Goal: Information Seeking & Learning: Learn about a topic

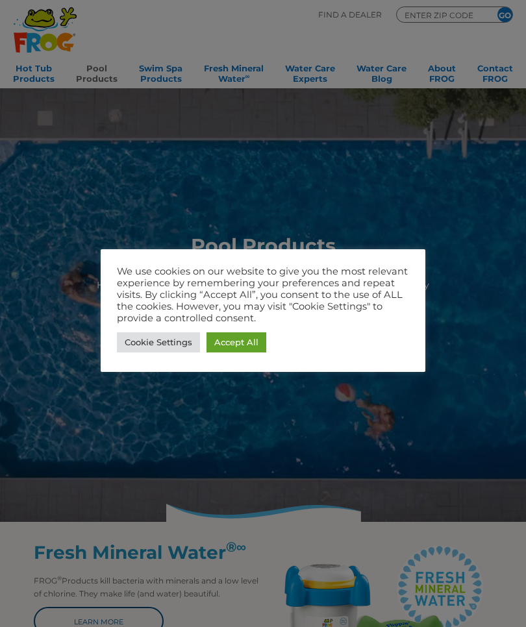
click at [252, 344] on link "Accept All" at bounding box center [236, 342] width 60 height 20
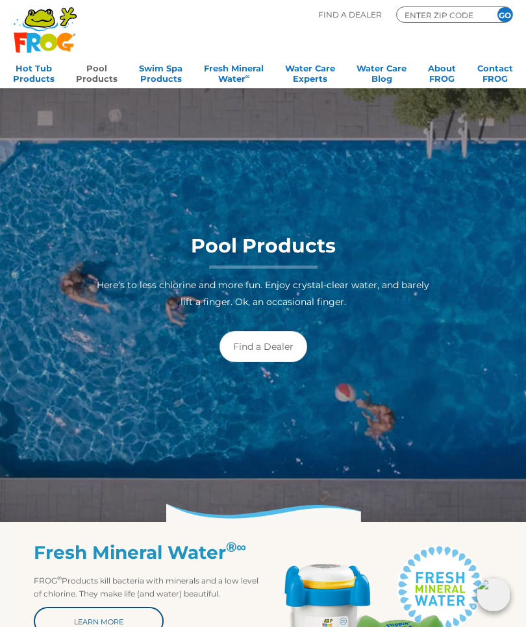
click at [36, 51] on icon ".st130{clip-path:url(#SVGID_2_);fill-rule:evenodd;clip-rule:evenodd;fill:#C3CC0…" at bounding box center [45, 29] width 64 height 47
click at [37, 70] on link "Hot Tub Products" at bounding box center [34, 72] width 42 height 26
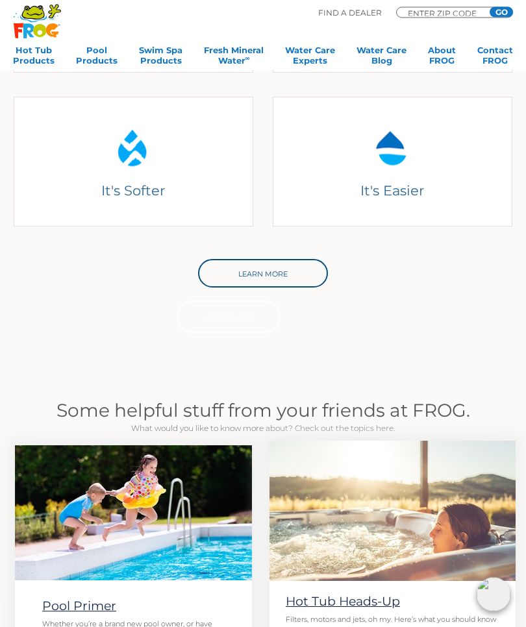
scroll to position [552, 0]
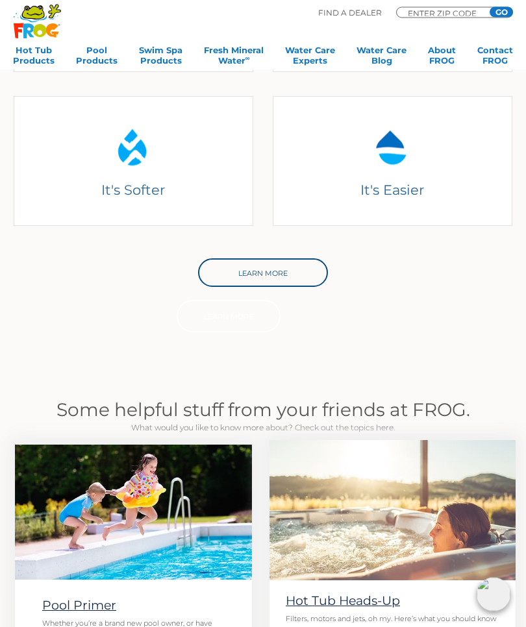
click at [281, 262] on link "Learn More" at bounding box center [263, 273] width 130 height 29
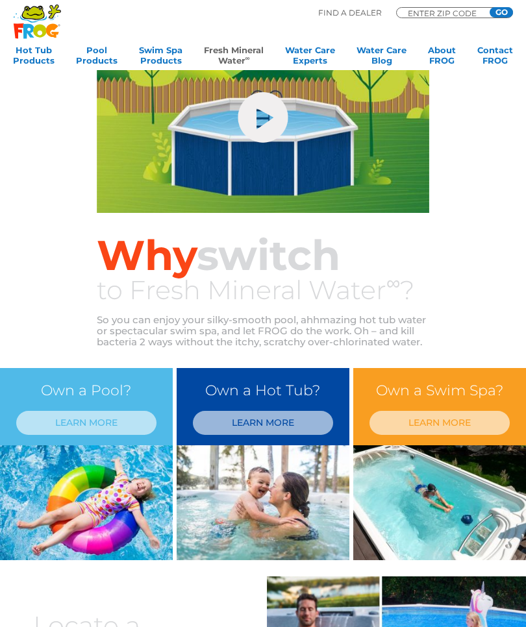
scroll to position [399, 0]
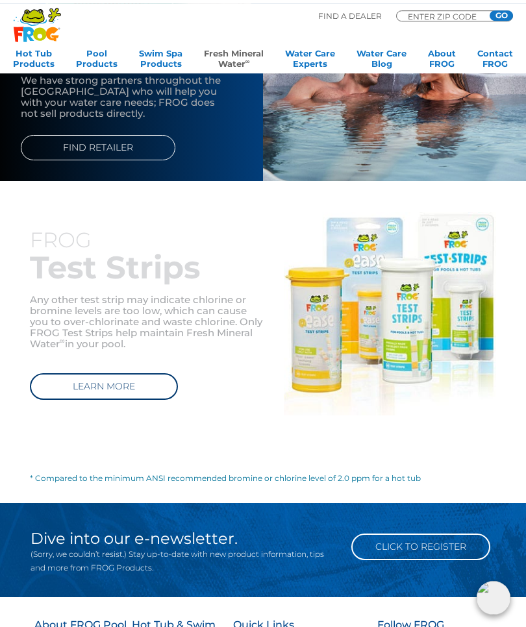
scroll to position [561, 0]
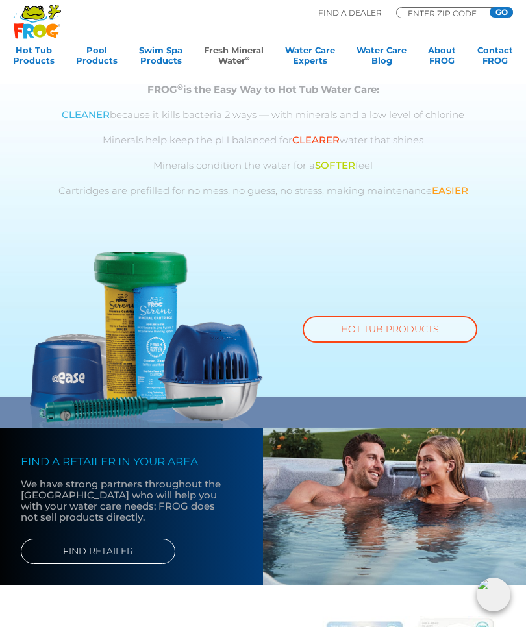
click at [374, 321] on link "HOT TUB PRODUCTS" at bounding box center [389, 329] width 175 height 27
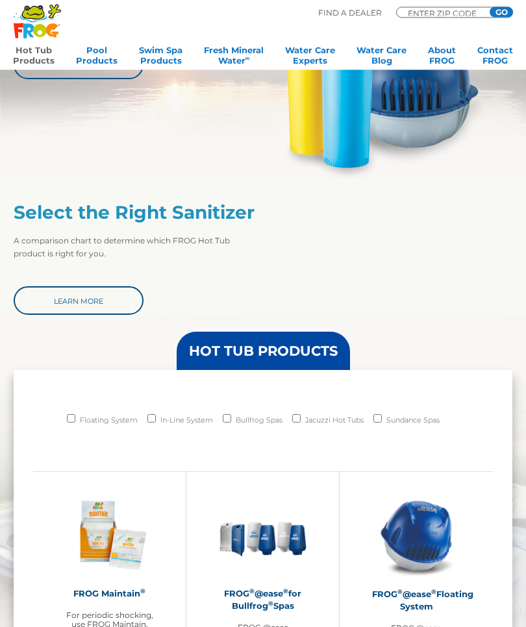
scroll to position [673, 0]
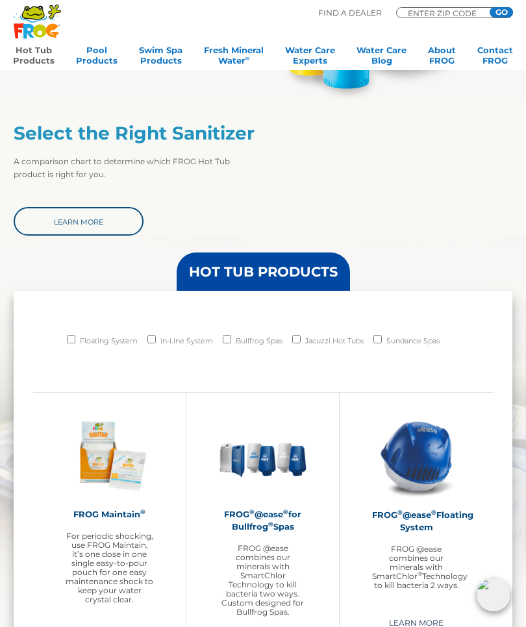
click at [173, 326] on div "Floating System In-Line System Bullfrog Spas Jacuzzi Hot Tubs Sundance Spas" at bounding box center [262, 353] width 459 height 77
click at [173, 344] on label "In-Line System" at bounding box center [186, 341] width 53 height 18
click at [156, 343] on input "In-Line System" at bounding box center [151, 339] width 8 height 8
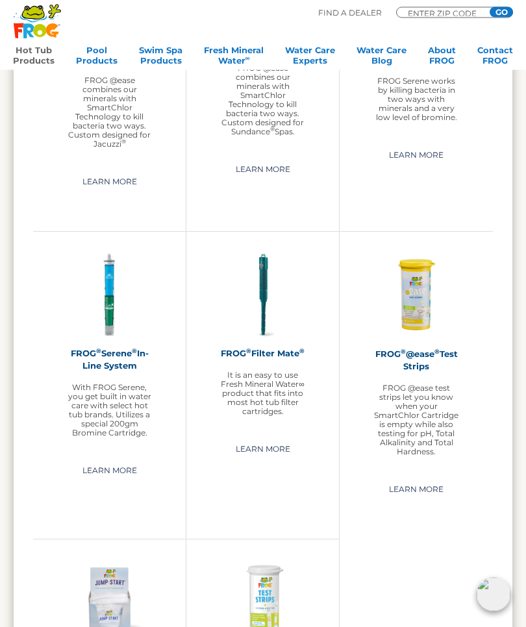
scroll to position [1785, 0]
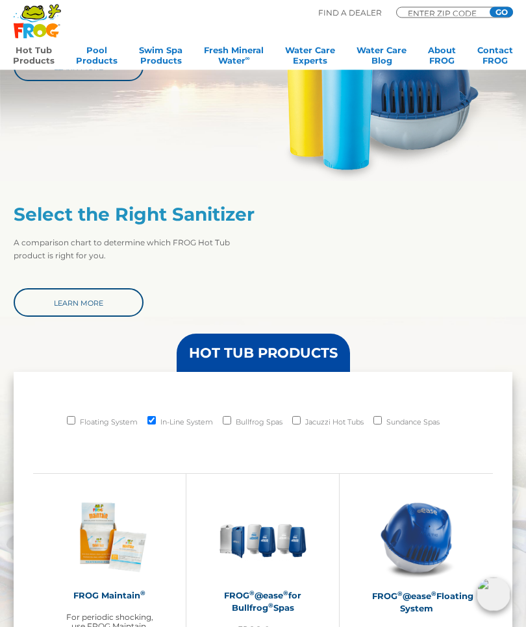
click at [151, 422] on input "In-Line System" at bounding box center [151, 421] width 8 height 8
checkbox input "false"
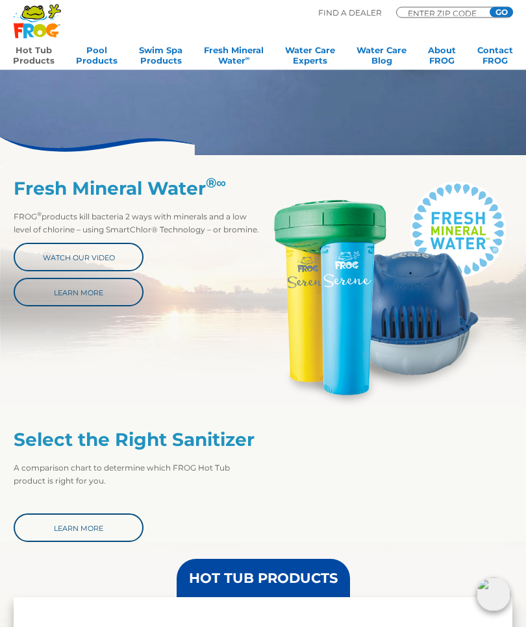
scroll to position [322, 0]
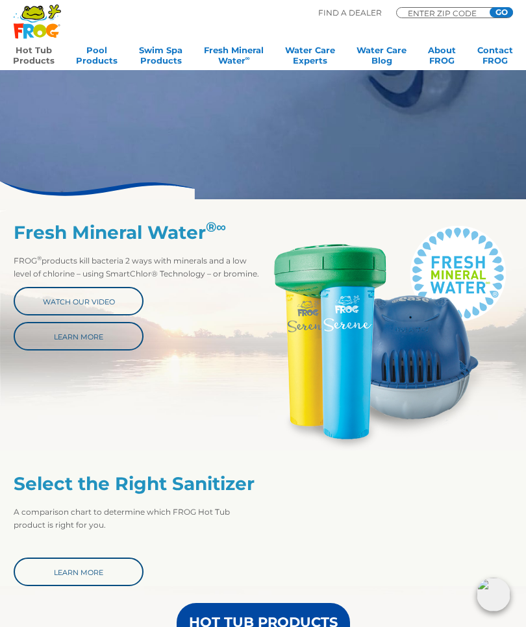
scroll to position [321, 0]
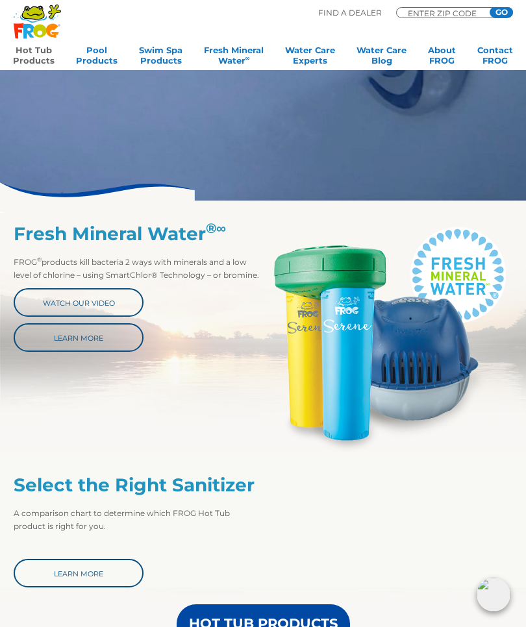
click at [115, 568] on link "Learn More" at bounding box center [79, 573] width 130 height 29
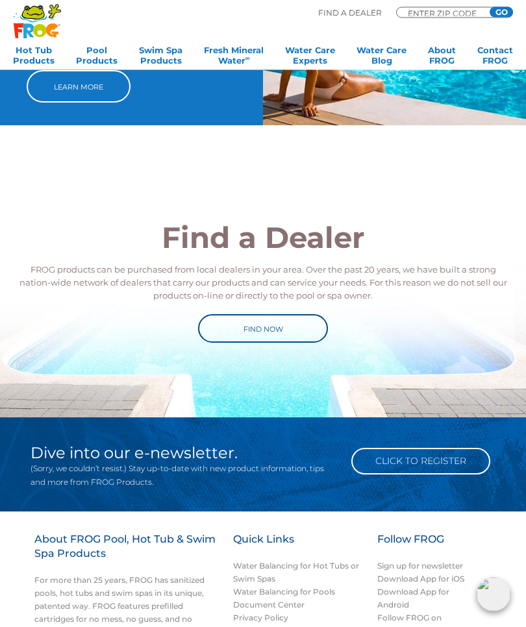
scroll to position [856, 0]
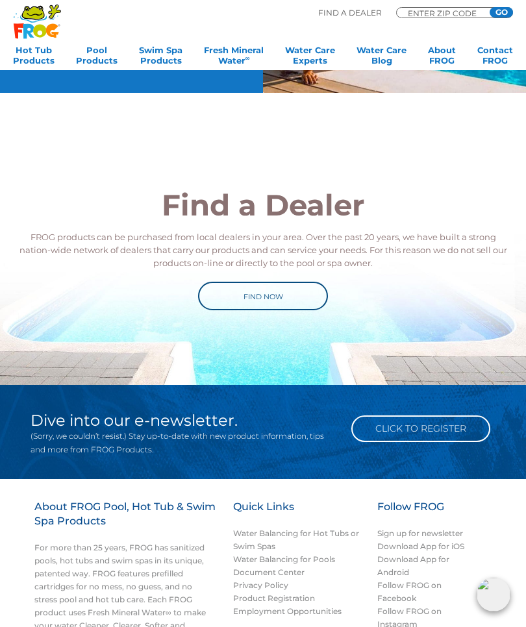
click at [319, 537] on link "Water Balancing for Hot Tubs or Swim Spas" at bounding box center [296, 539] width 126 height 23
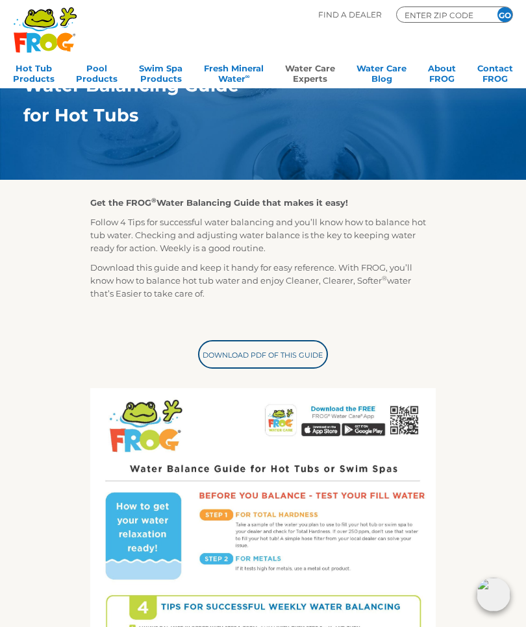
scroll to position [105, 0]
